Goal: Check status: Check status

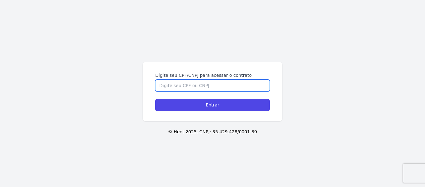
click at [194, 89] on input "Digite seu CPF/CNPJ para acessar o contrato" at bounding box center [212, 85] width 115 height 12
type input "03382144107"
click at [155, 99] on input "Entrar" at bounding box center [212, 105] width 115 height 12
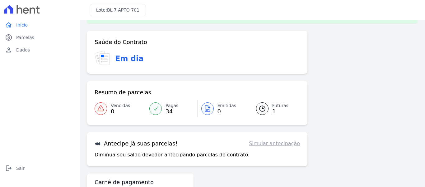
scroll to position [31, 0]
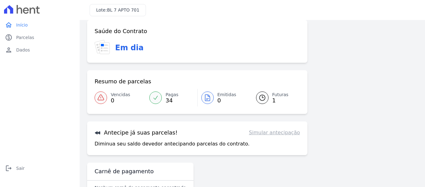
click at [273, 98] on span "1" at bounding box center [281, 100] width 16 height 5
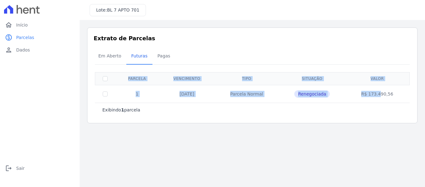
drag, startPoint x: 373, startPoint y: 93, endPoint x: 422, endPoint y: 97, distance: 49.6
click at [422, 97] on div "Listagem de parcelas Baixar PDF Extrato de Parcelas Em [GEOGRAPHIC_DATA] Futura…" at bounding box center [253, 75] width 346 height 111
click at [28, 26] on link "home Início" at bounding box center [39, 25] width 75 height 12
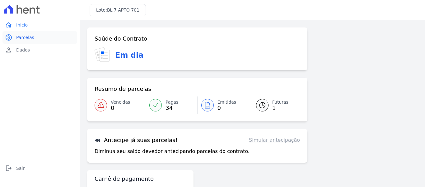
click at [28, 35] on span "Parcelas" at bounding box center [25, 37] width 18 height 6
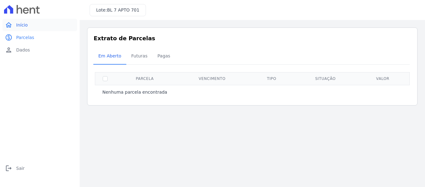
click at [22, 21] on link "home Início" at bounding box center [39, 25] width 75 height 12
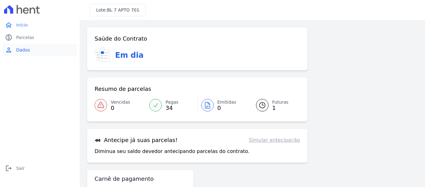
click at [26, 55] on link "person Dados" at bounding box center [39, 50] width 75 height 12
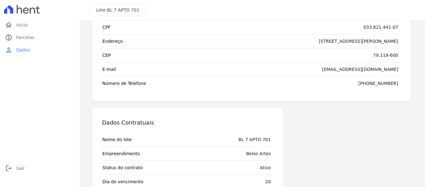
scroll to position [38, 0]
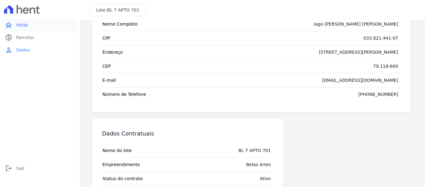
click at [28, 25] on link "home Início" at bounding box center [39, 25] width 75 height 12
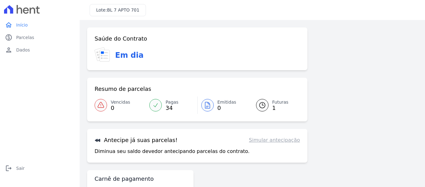
click at [116, 11] on span "BL 7 APTO 701" at bounding box center [123, 9] width 32 height 5
click at [24, 40] on span "Parcelas" at bounding box center [25, 37] width 18 height 6
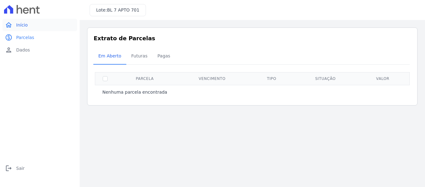
click at [16, 24] on span "Início" at bounding box center [22, 25] width 12 height 6
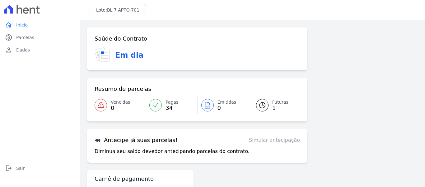
click at [166, 104] on span "Pagas" at bounding box center [172, 102] width 13 height 7
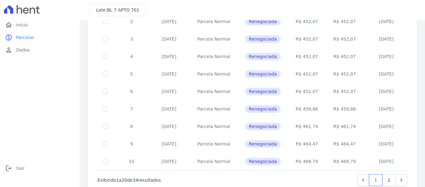
scroll to position [288, 0]
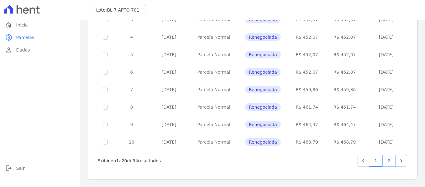
click at [383, 163] on link "2" at bounding box center [389, 160] width 13 height 12
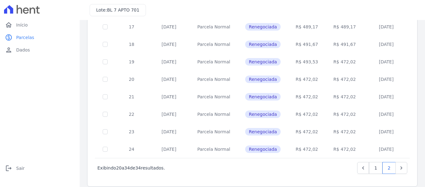
scroll to position [184, 0]
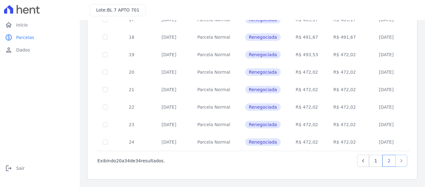
click at [397, 164] on link "Next" at bounding box center [402, 160] width 12 height 12
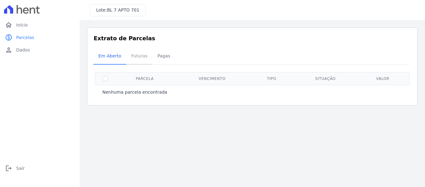
click at [132, 55] on span "Futuras" at bounding box center [140, 56] width 24 height 12
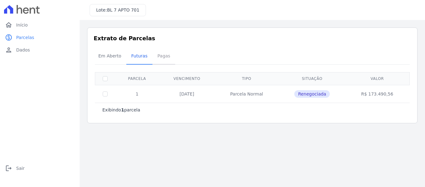
click at [158, 54] on span "Pagas" at bounding box center [164, 56] width 20 height 12
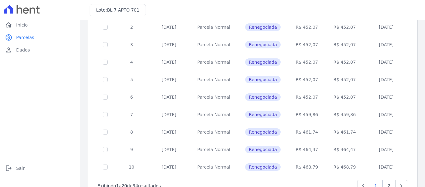
scroll to position [280, 0]
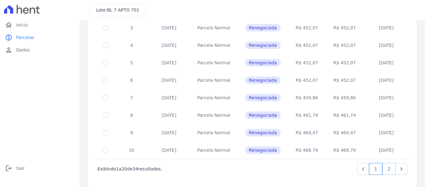
click at [388, 170] on link "2" at bounding box center [389, 169] width 13 height 12
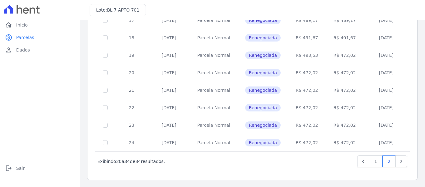
scroll to position [184, 0]
